Goal: Task Accomplishment & Management: Manage account settings

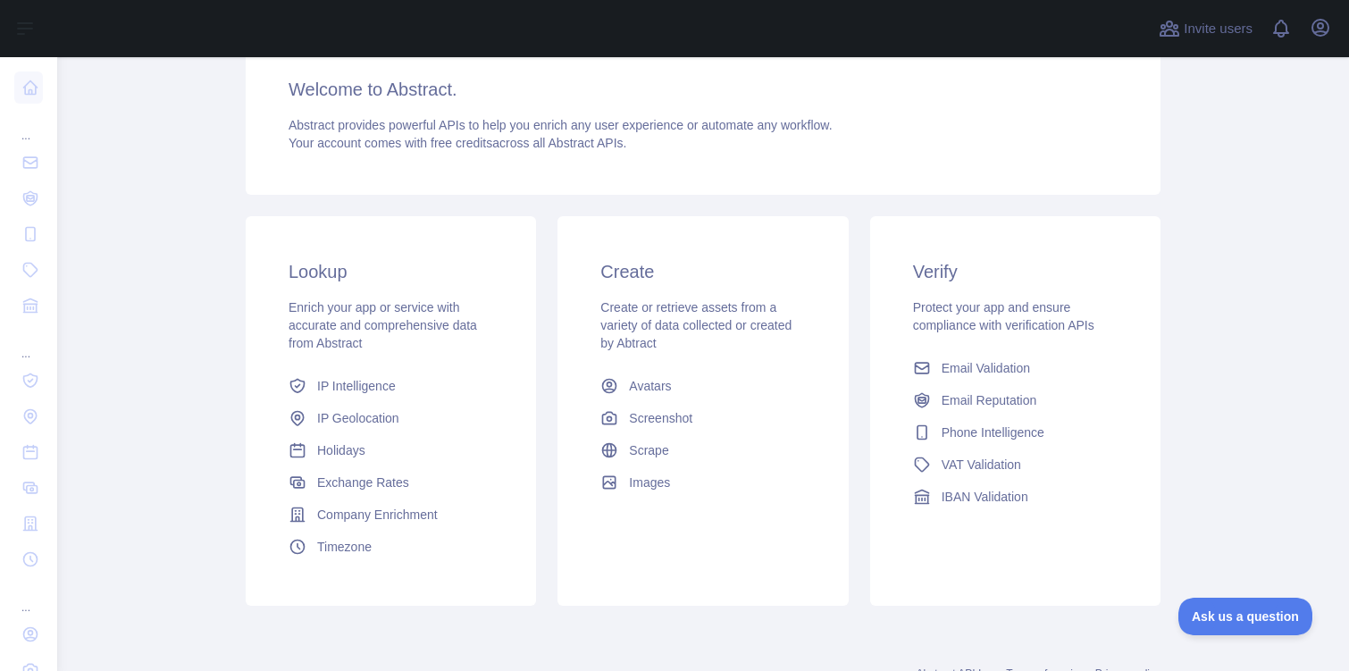
scroll to position [236, 0]
click at [381, 414] on span "IP Geolocation" at bounding box center [358, 416] width 82 height 18
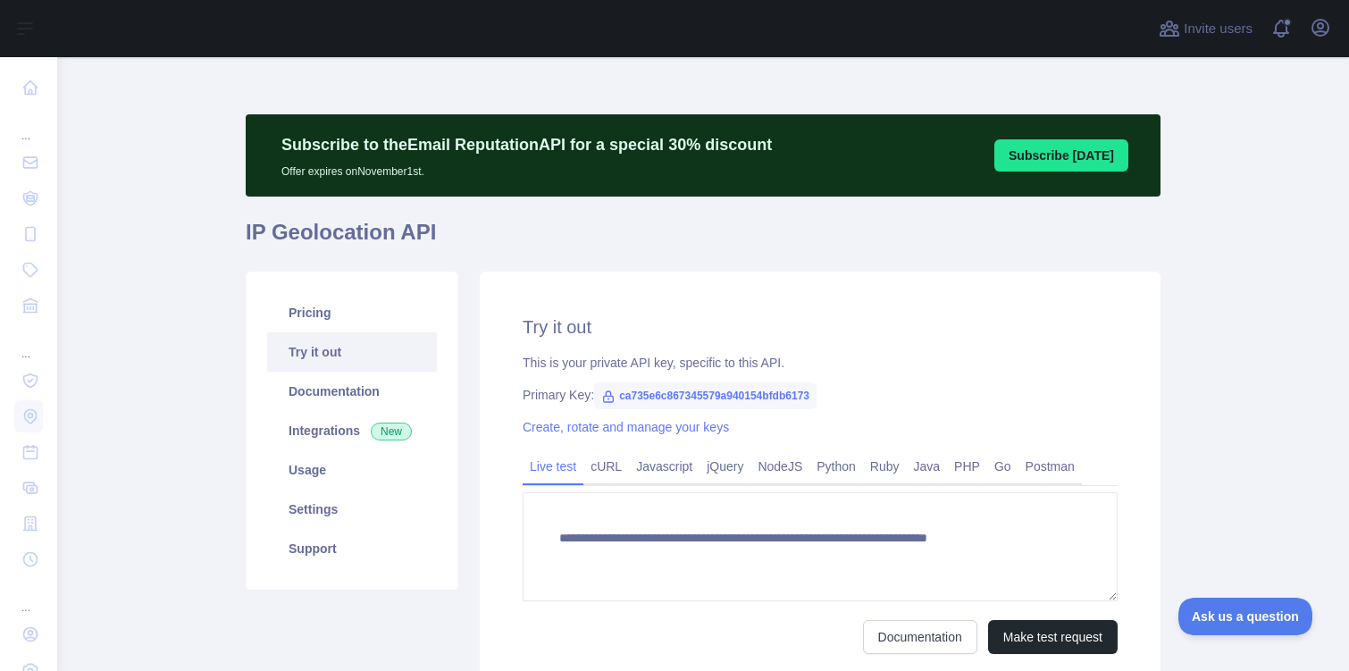
type textarea "**********"
click at [1315, 23] on icon "button" at bounding box center [1319, 27] width 21 height 21
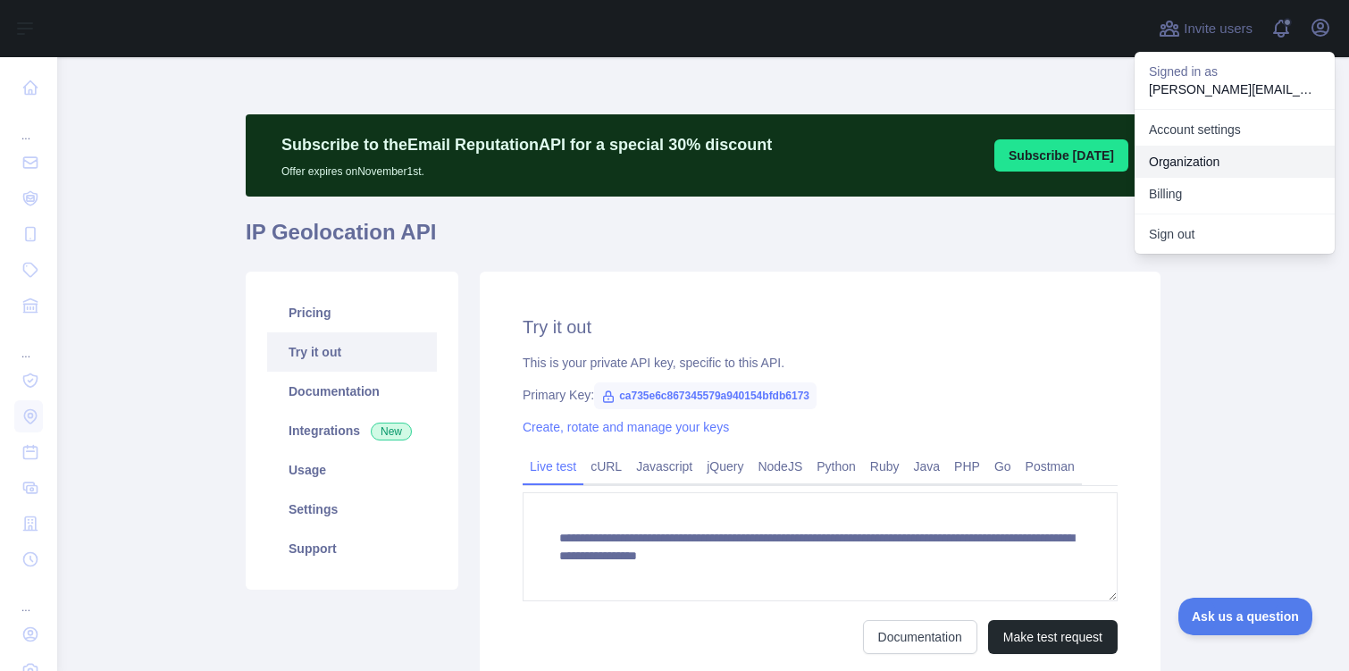
click at [1227, 160] on link "Organization" at bounding box center [1234, 162] width 200 height 32
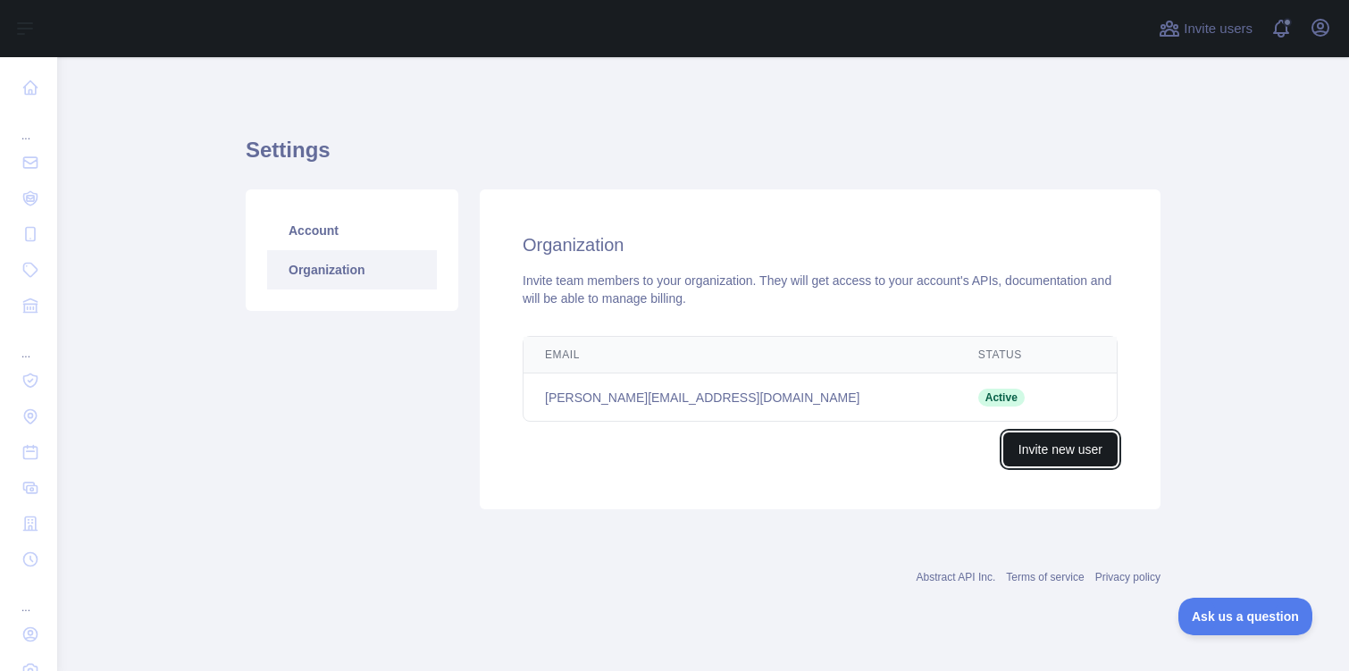
click at [1068, 451] on button "Invite new user" at bounding box center [1060, 449] width 114 height 34
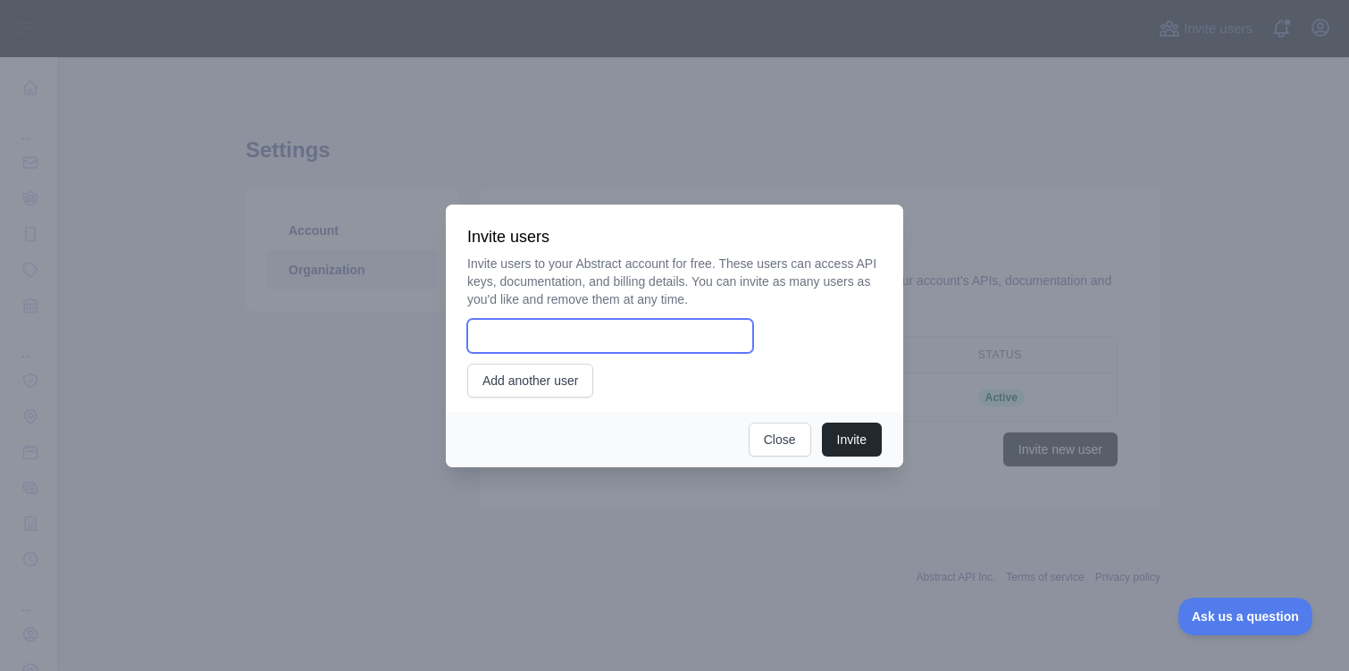
click at [629, 351] on input "email" at bounding box center [610, 336] width 286 height 34
click at [629, 341] on input "email" at bounding box center [610, 336] width 286 height 34
click at [626, 334] on input "email" at bounding box center [610, 336] width 286 height 34
type input "**********"
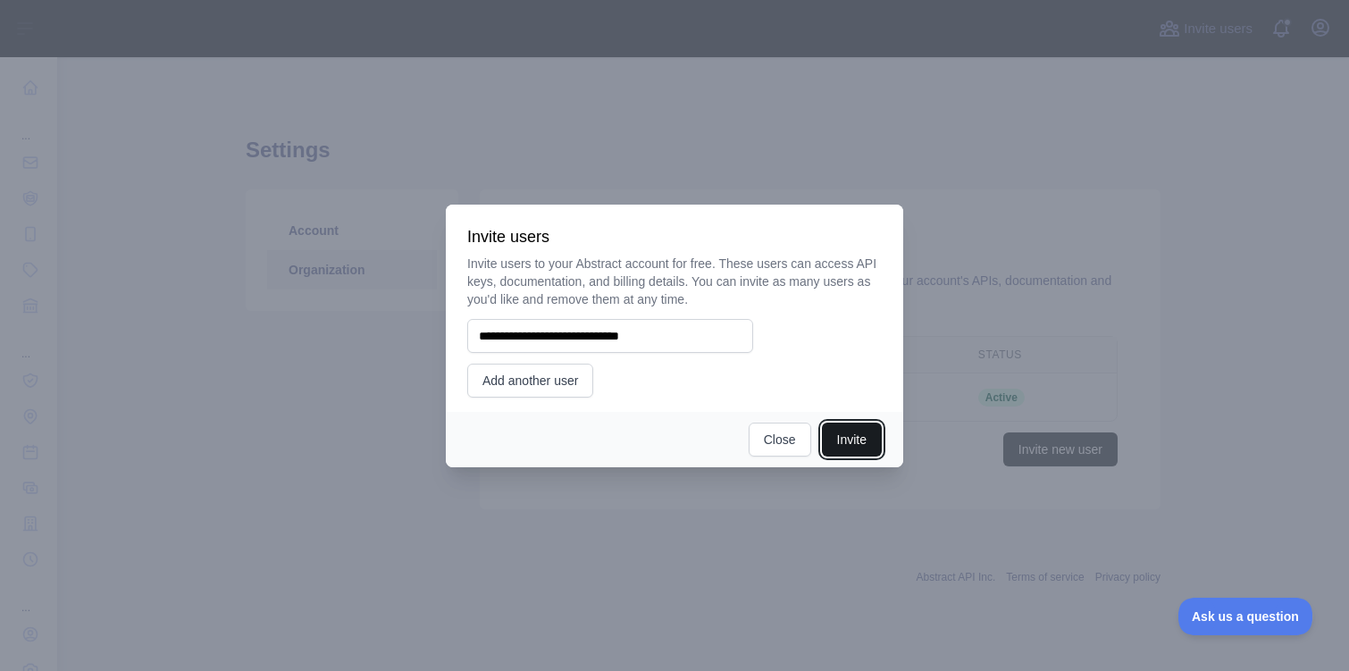
click at [845, 432] on button "Invite" at bounding box center [852, 439] width 60 height 34
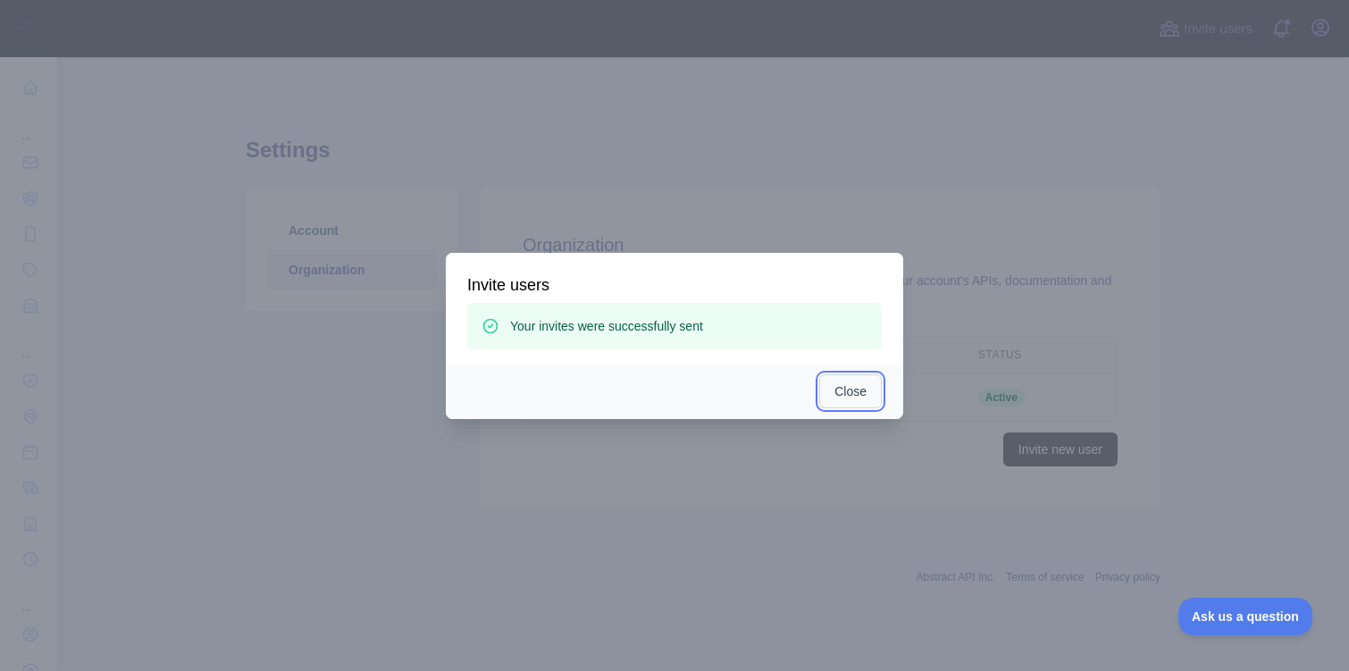
click at [846, 400] on button "Close" at bounding box center [850, 391] width 63 height 34
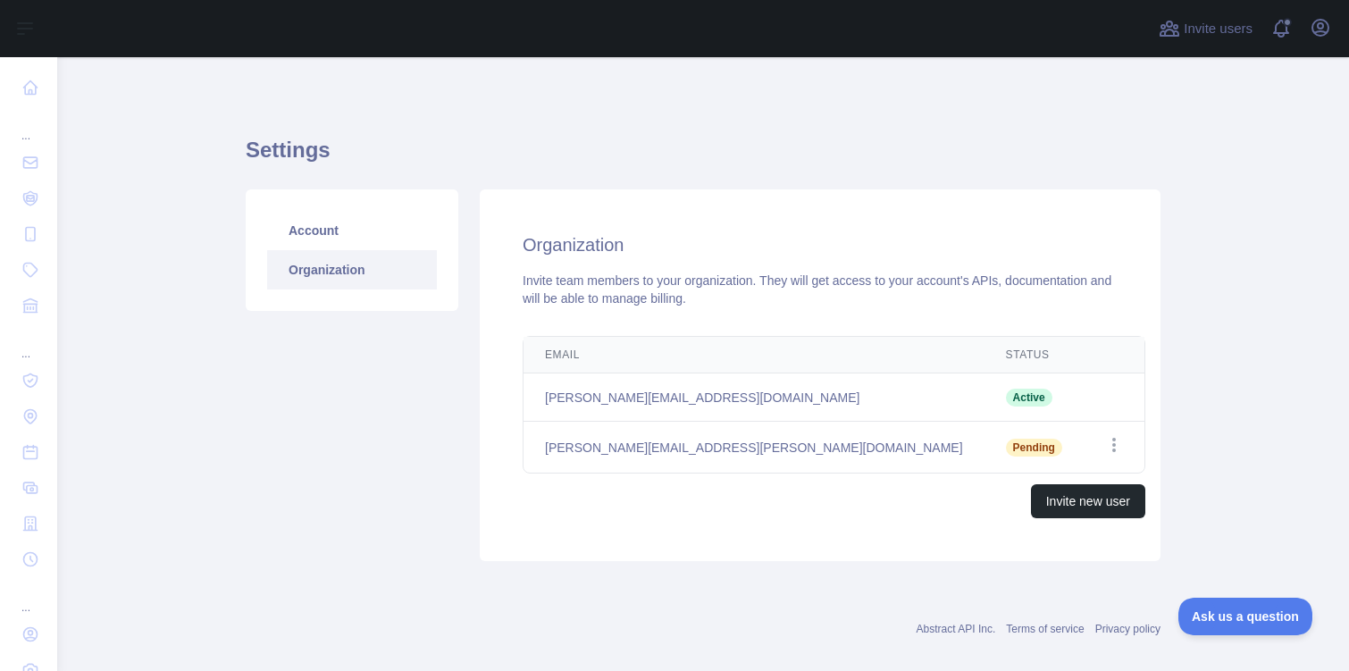
click at [1136, 421] on div "Email Status Edit [PERSON_NAME][EMAIL_ADDRESS][DOMAIN_NAME] Active [PERSON_NAME…" at bounding box center [834, 427] width 680 height 196
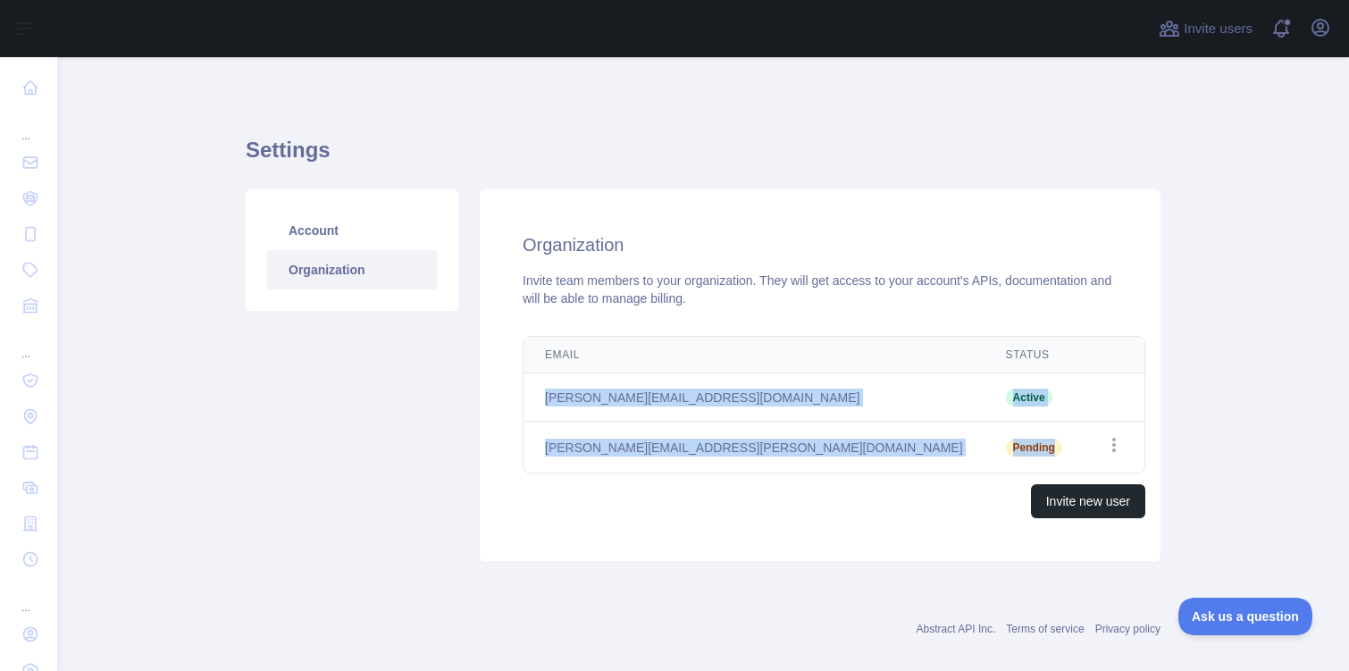
drag, startPoint x: 982, startPoint y: 446, endPoint x: 533, endPoint y: 380, distance: 454.1
click at [533, 380] on tbody "[PERSON_NAME][EMAIL_ADDRESS][DOMAIN_NAME] Active [PERSON_NAME][EMAIL_ADDRESS][P…" at bounding box center [833, 423] width 621 height 100
click at [533, 380] on td "[PERSON_NAME][EMAIL_ADDRESS][DOMAIN_NAME]" at bounding box center [753, 397] width 461 height 48
drag, startPoint x: 529, startPoint y: 382, endPoint x: 1026, endPoint y: 456, distance: 502.9
click at [1026, 457] on tbody "[PERSON_NAME][EMAIL_ADDRESS][DOMAIN_NAME] Active [PERSON_NAME][EMAIL_ADDRESS][P…" at bounding box center [833, 423] width 621 height 100
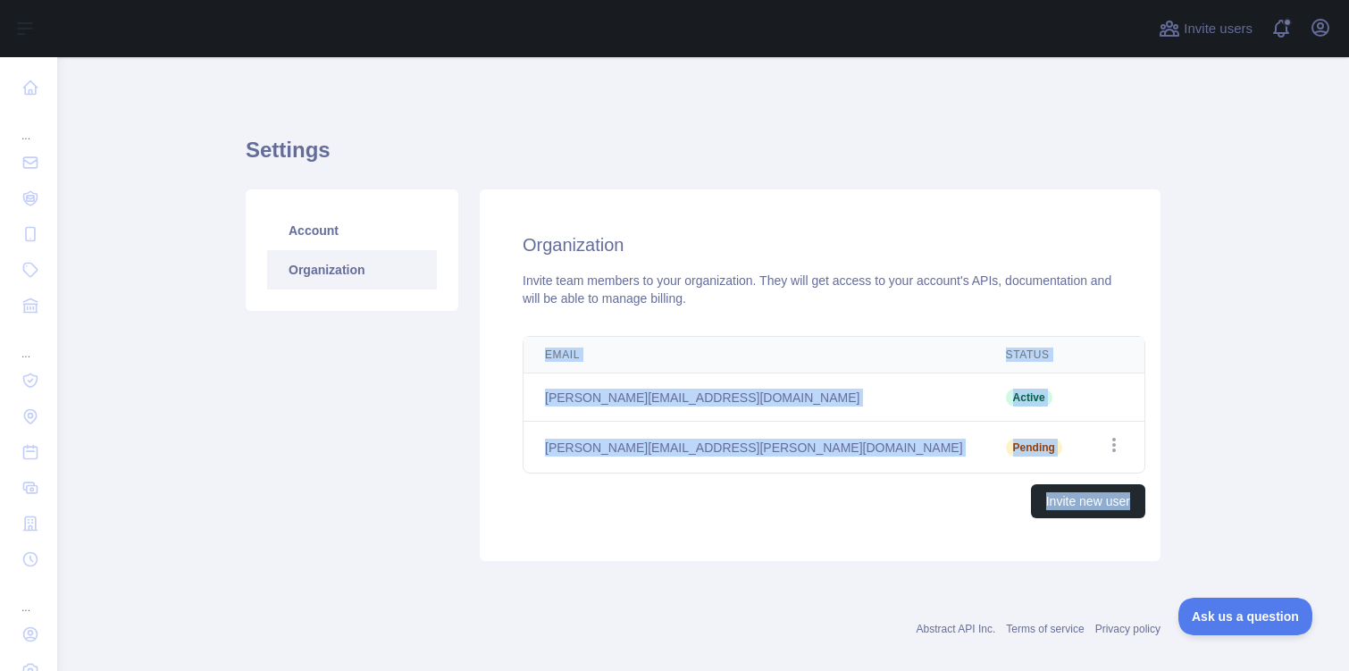
click at [1146, 455] on div "Organization Invite team members to your organization. They will get access to …" at bounding box center [820, 375] width 681 height 372
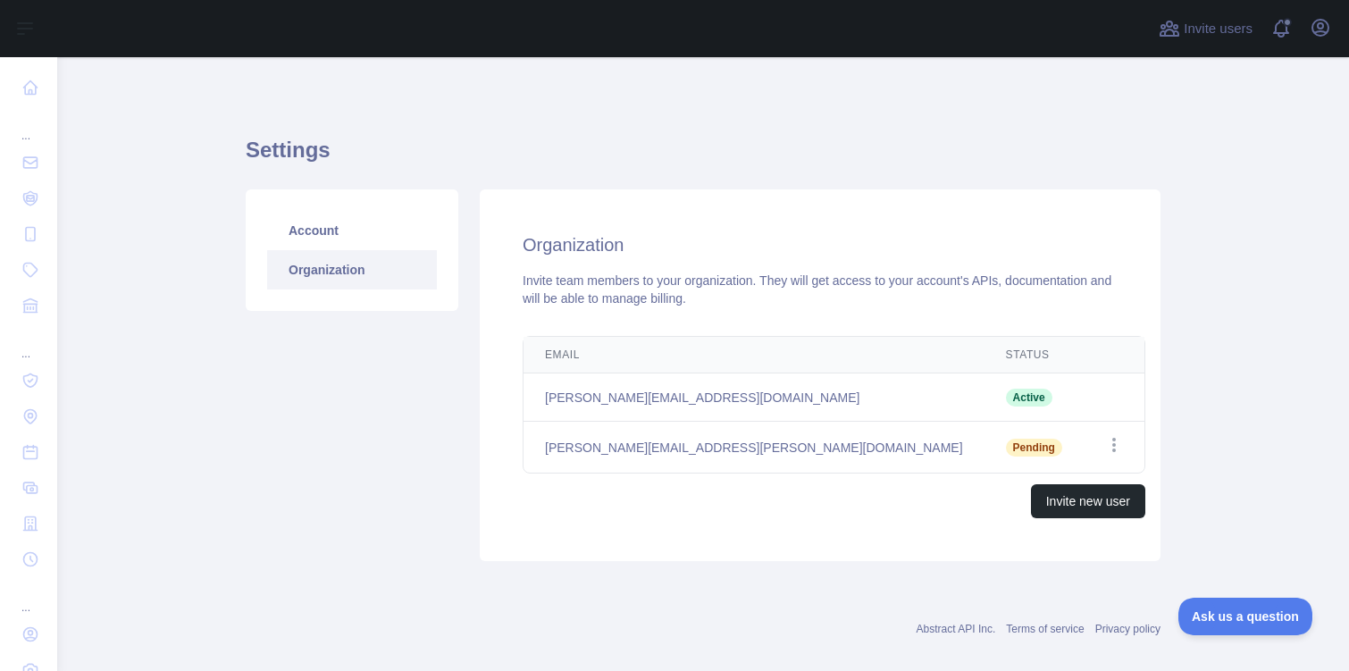
click at [524, 392] on td "[PERSON_NAME][EMAIL_ADDRESS][DOMAIN_NAME]" at bounding box center [753, 397] width 461 height 48
click at [1032, 196] on div "Organization Invite team members to your organization. They will get access to …" at bounding box center [820, 375] width 681 height 372
